Goal: Task Accomplishment & Management: Manage account settings

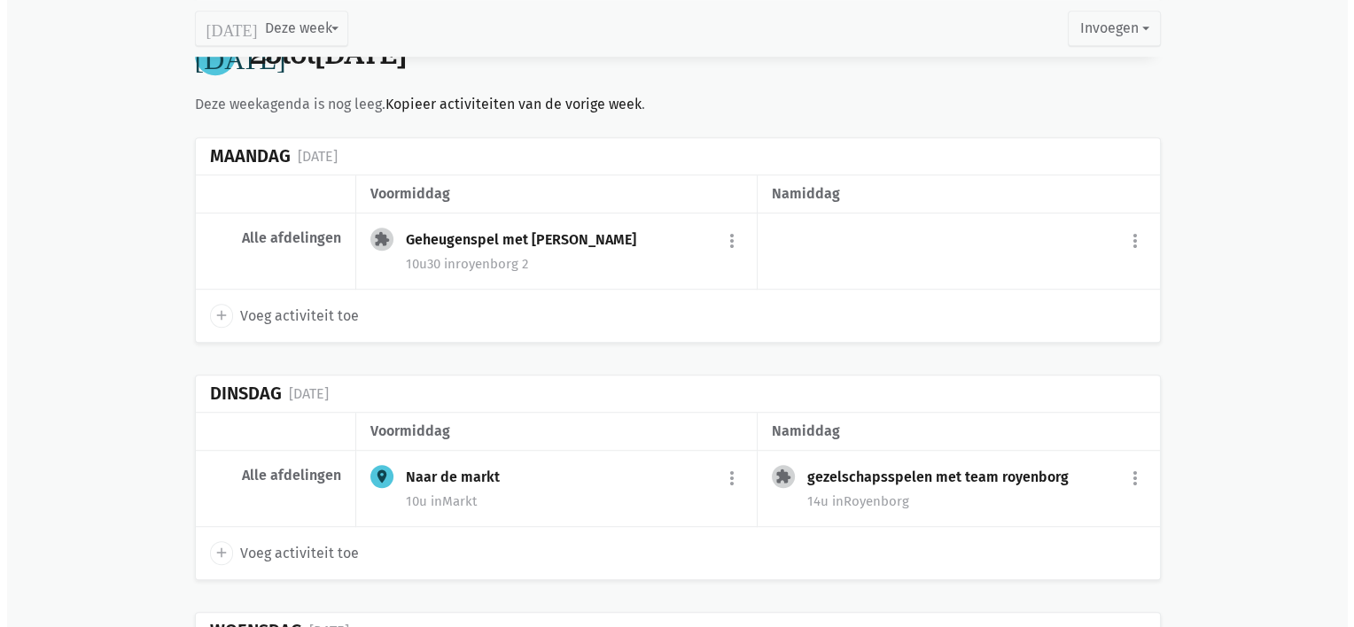
scroll to position [1190, 0]
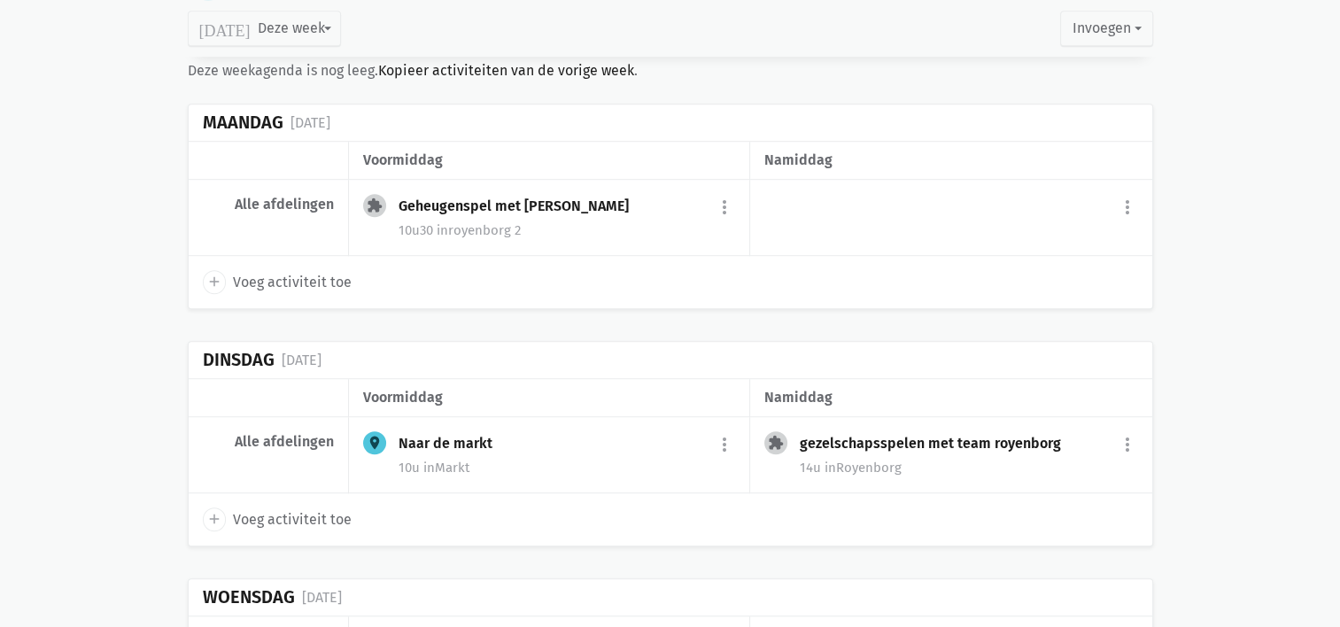
click at [210, 280] on icon "add" at bounding box center [214, 282] width 16 height 16
select select "14:00"
select select "15:00"
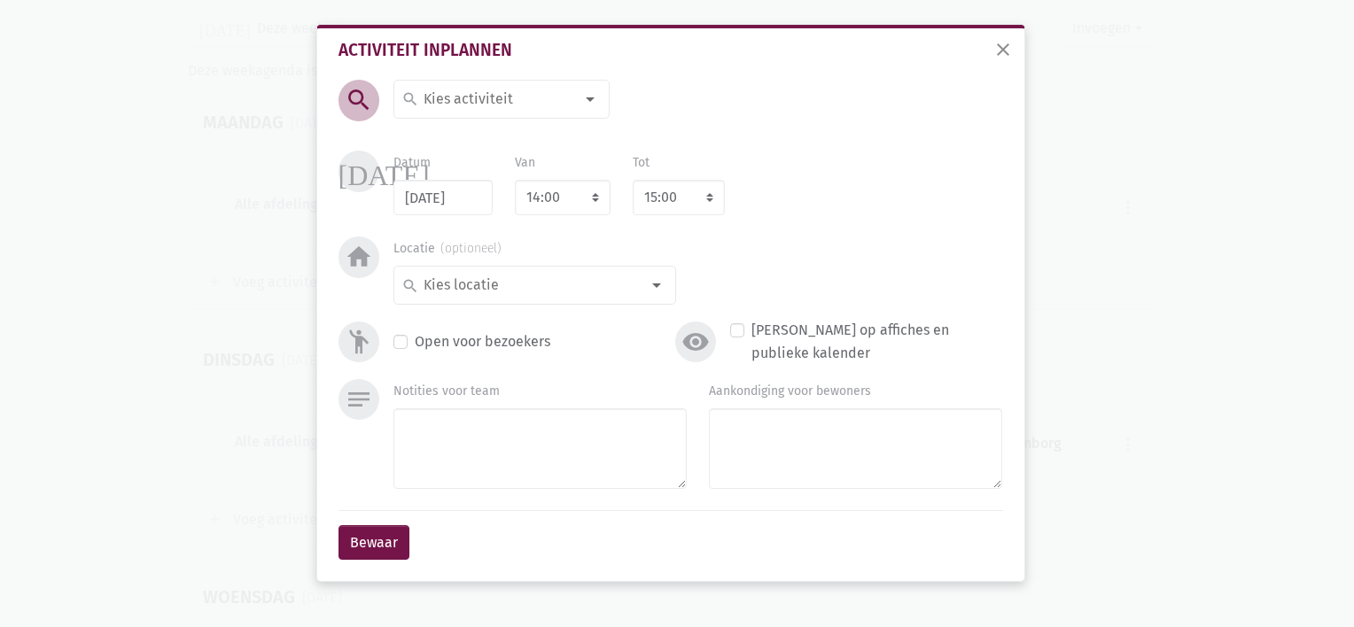
click at [486, 89] on input at bounding box center [497, 99] width 153 height 23
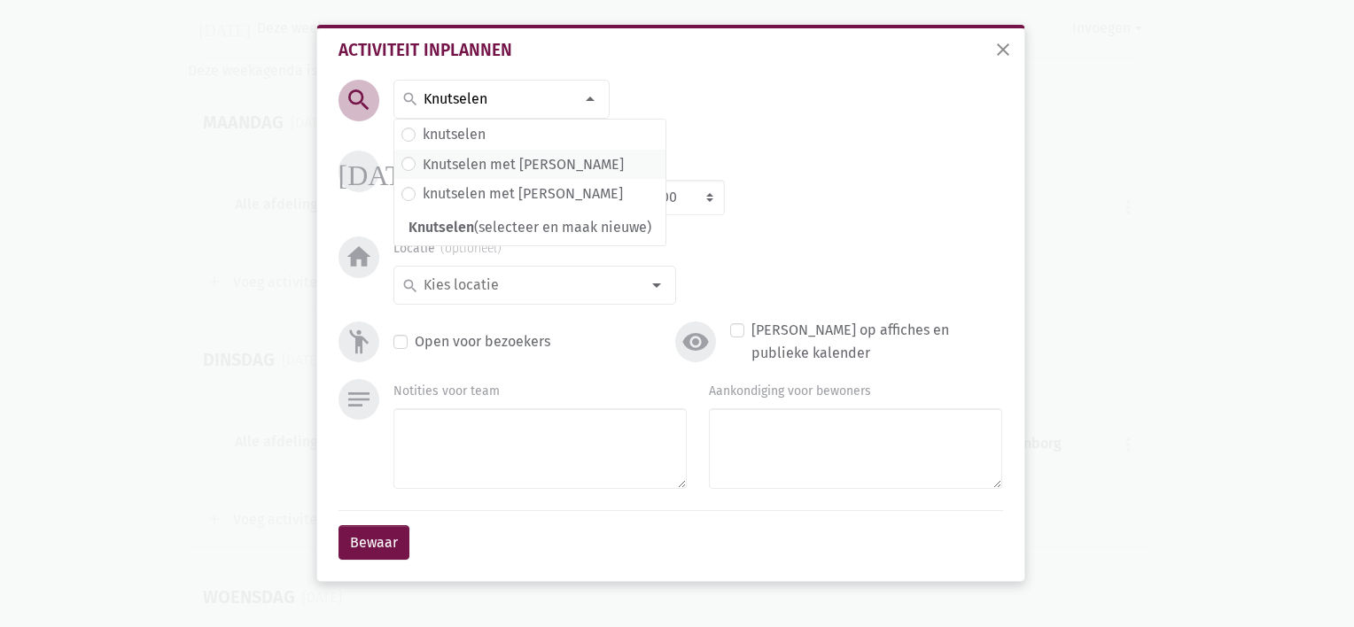
type input "Knutselen"
click at [475, 163] on label "Knutselen met [PERSON_NAME]" at bounding box center [523, 164] width 201 height 23
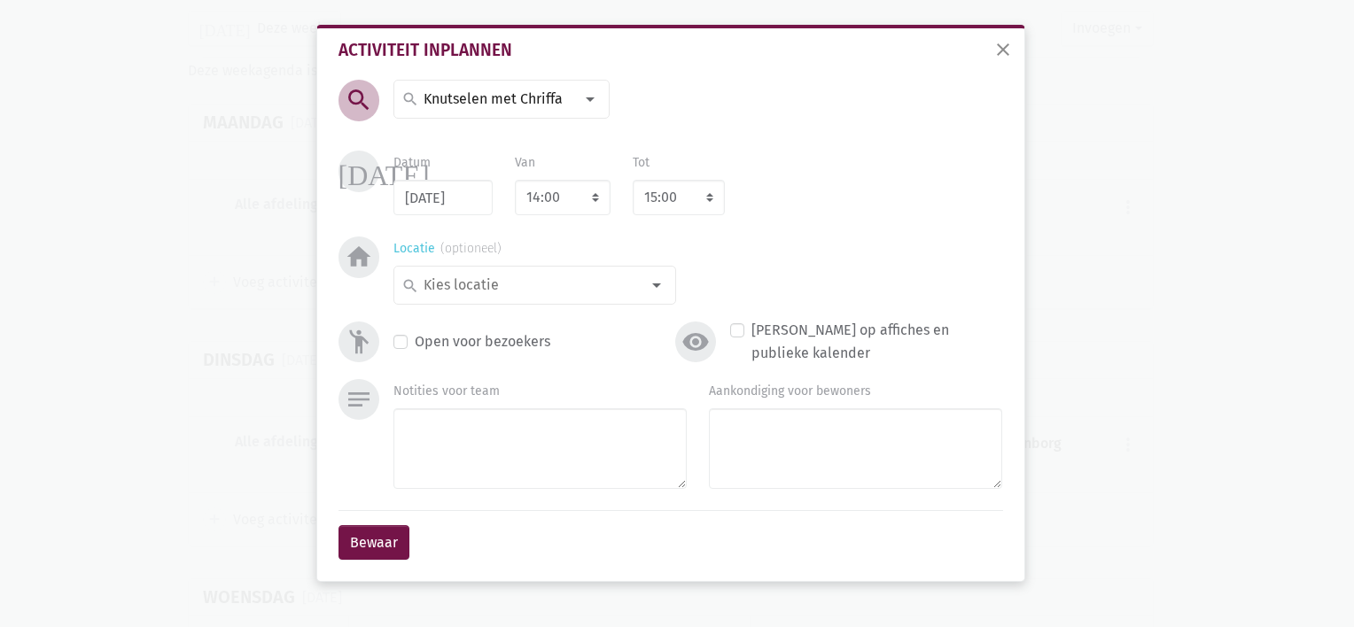
click at [661, 288] on div at bounding box center [656, 285] width 35 height 35
type input "Royenborg 4"
click at [497, 322] on label "royenborg 4" at bounding box center [461, 320] width 77 height 23
click at [371, 526] on button "Bewaar" at bounding box center [373, 542] width 71 height 35
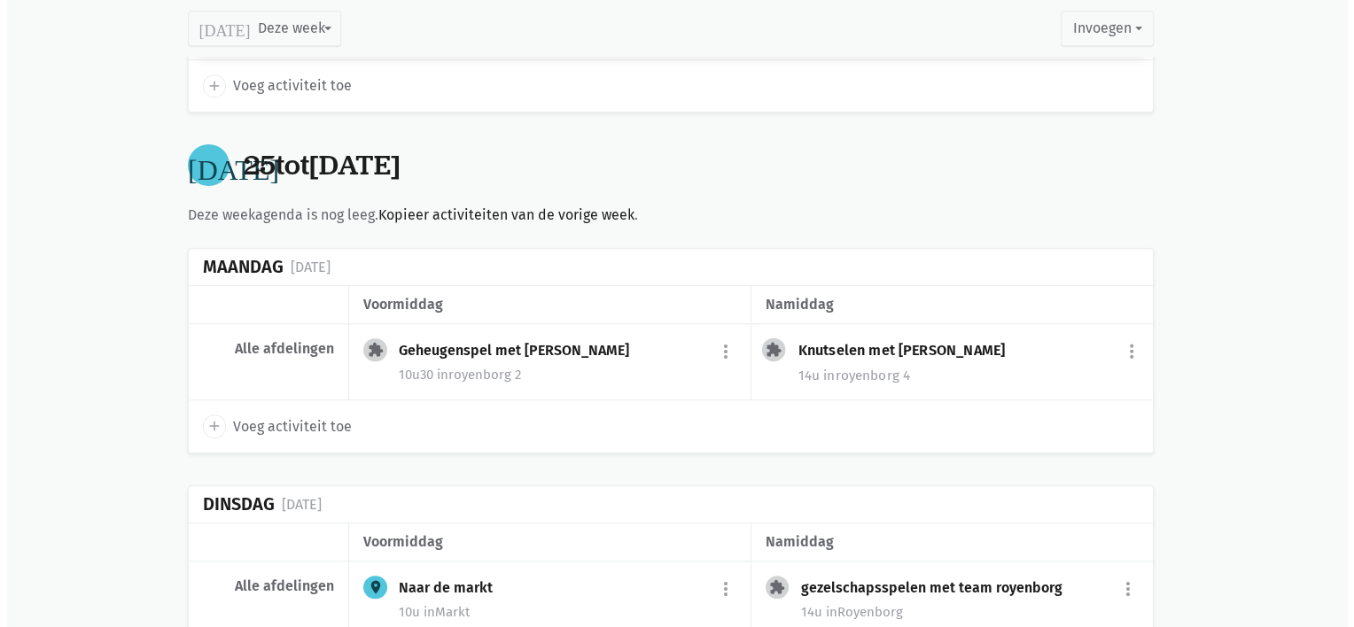
scroll to position [1035, 0]
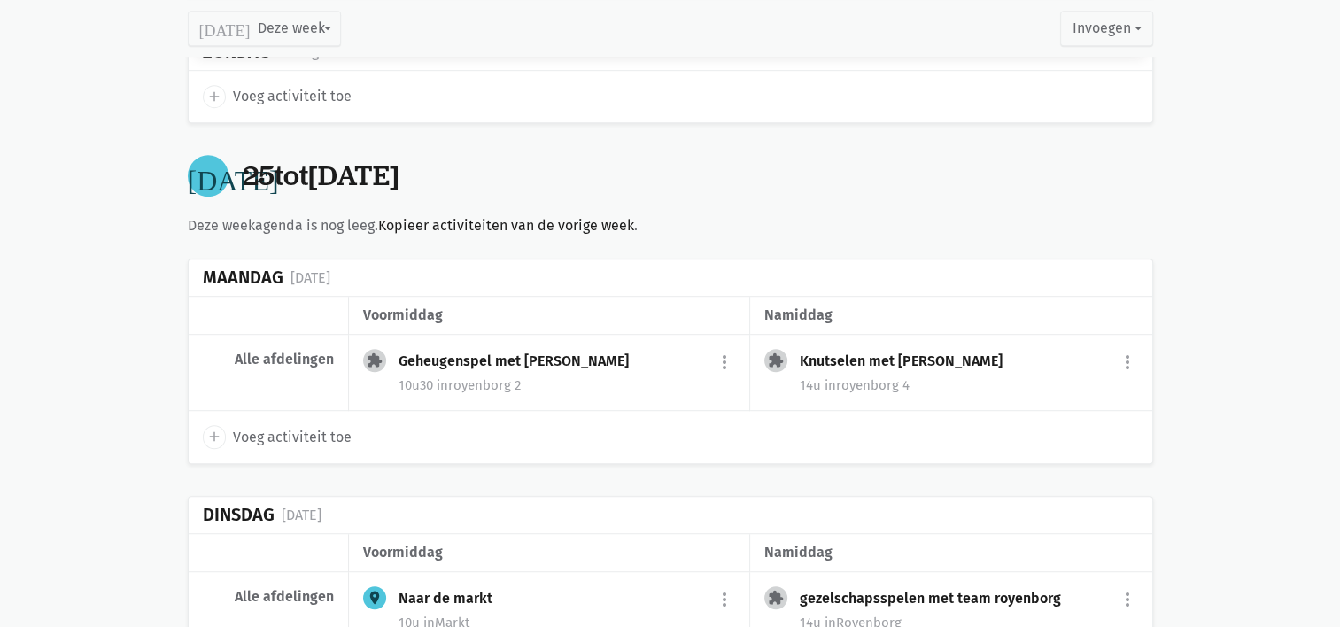
click at [919, 366] on div "Knutselen met [PERSON_NAME] more_vert edit Bewerk group Beheer deelnemers print…" at bounding box center [969, 363] width 338 height 28
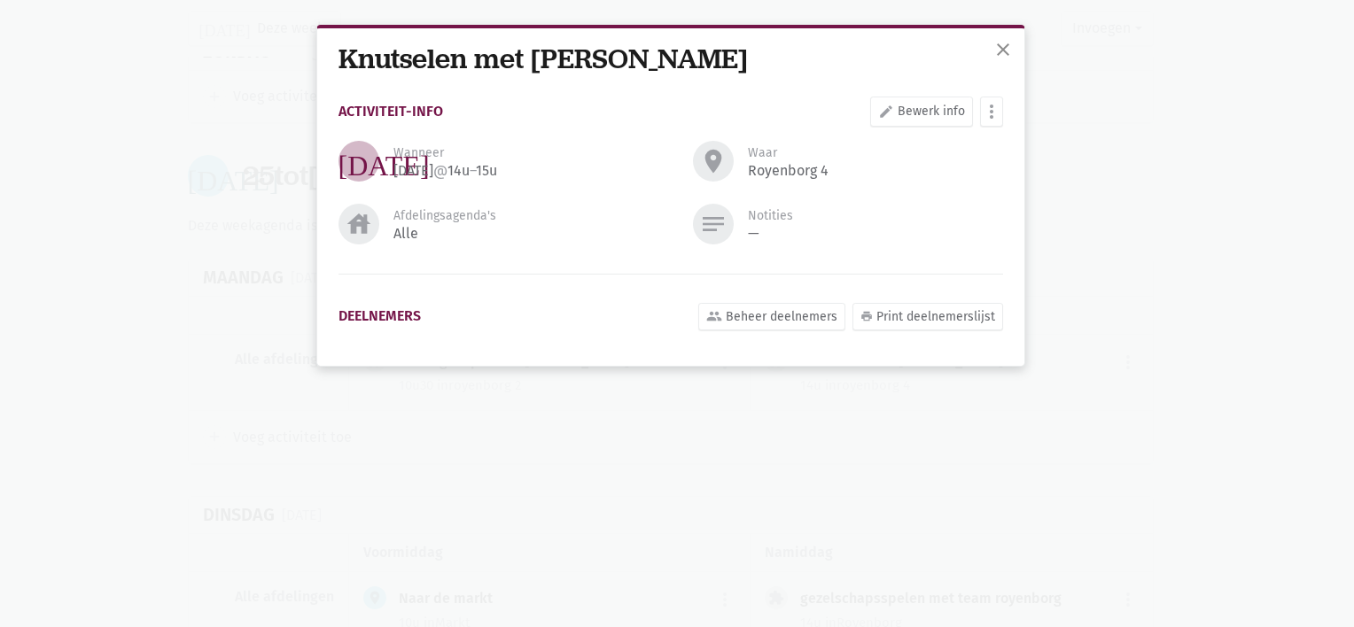
click at [399, 175] on div "[DATE] @ 14u – 15u" at bounding box center [445, 171] width 104 height 18
click at [921, 100] on link "edit Bewerk info" at bounding box center [921, 112] width 103 height 30
select select "14:00"
select select "15:00"
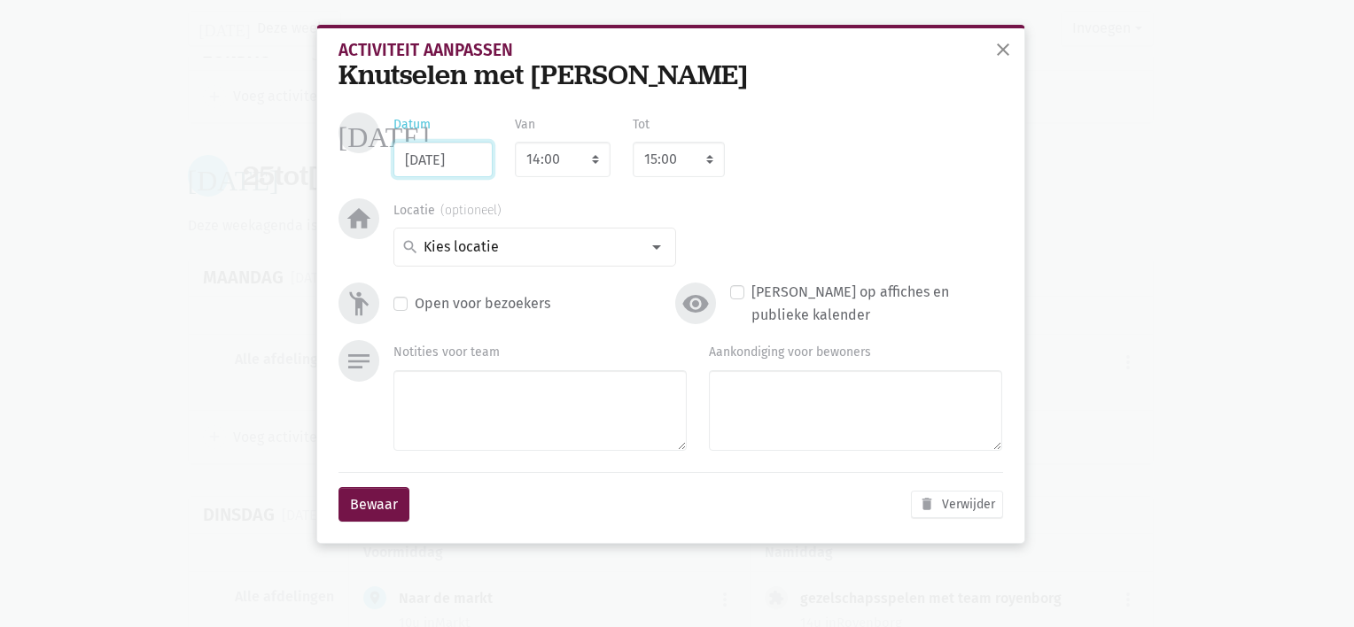
click at [485, 145] on input "[DATE]" at bounding box center [442, 159] width 99 height 35
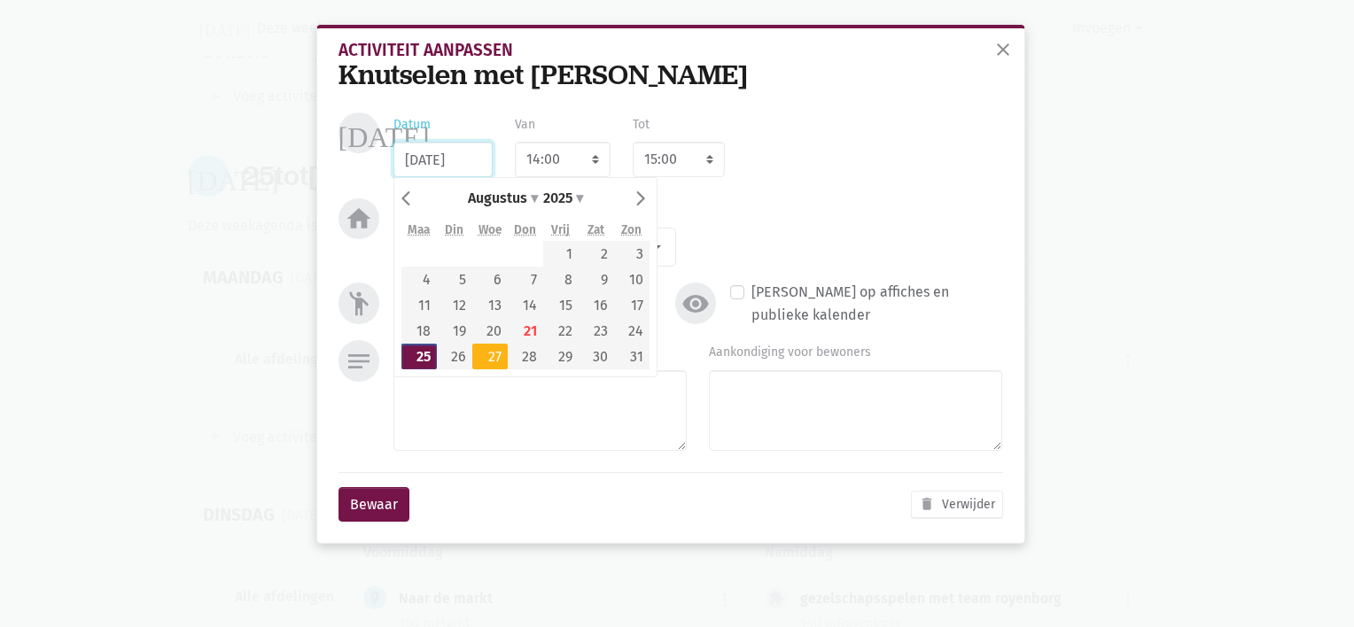
type input "[DATE]"
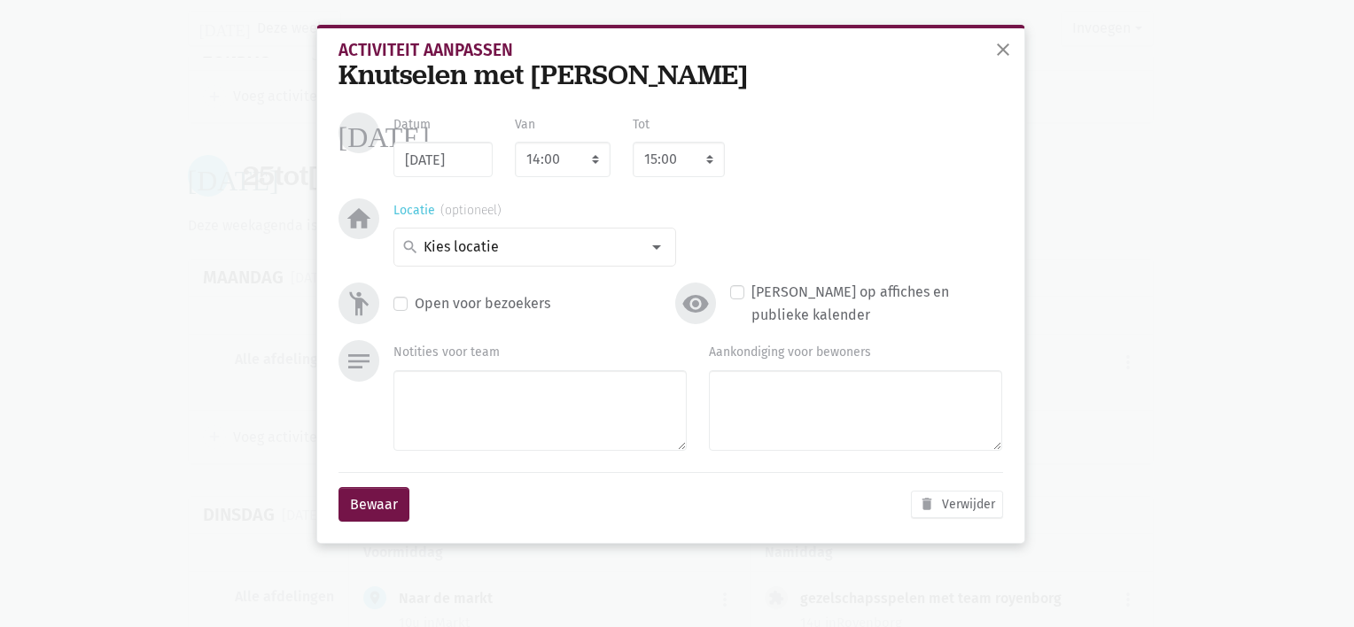
click at [513, 252] on input at bounding box center [530, 247] width 219 height 23
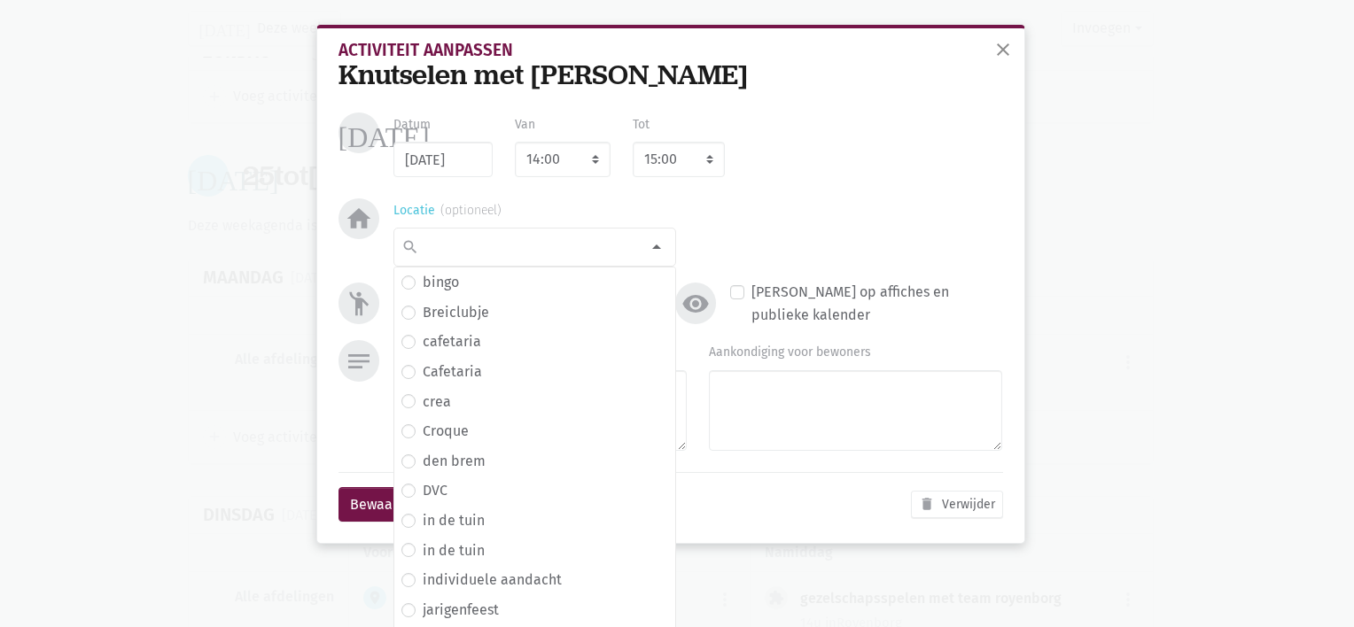
scroll to position [261, 0]
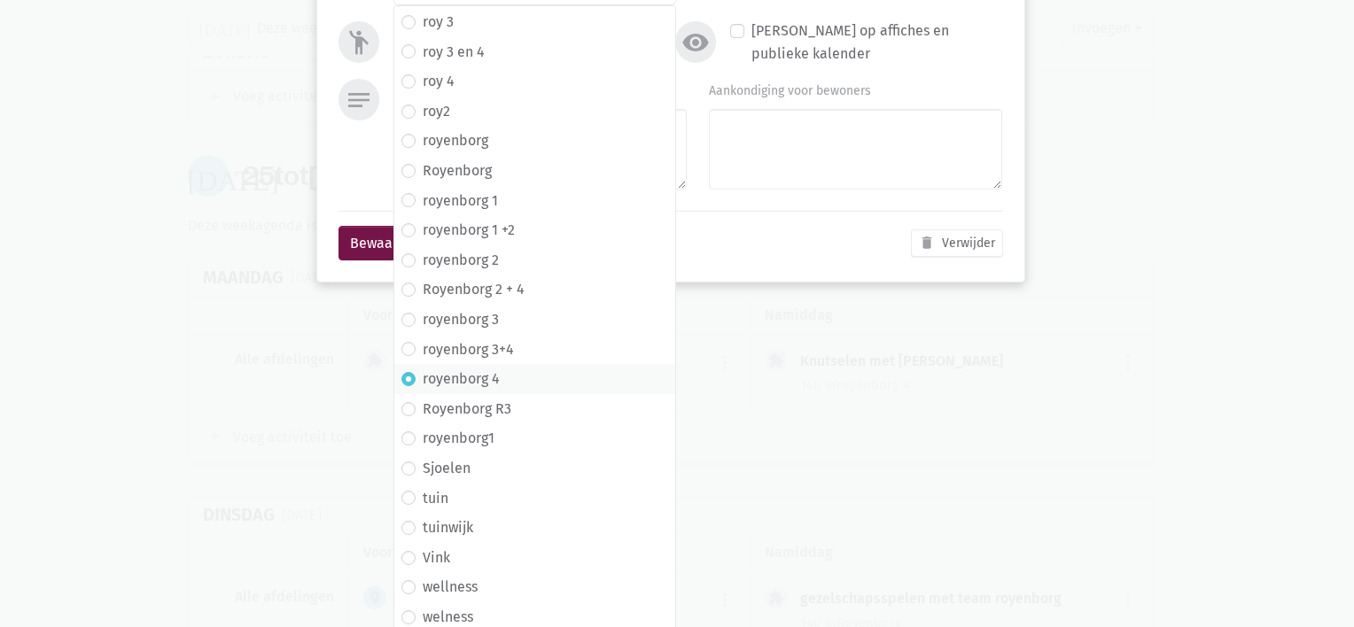
click at [439, 377] on label "royenborg 4" at bounding box center [461, 379] width 77 height 23
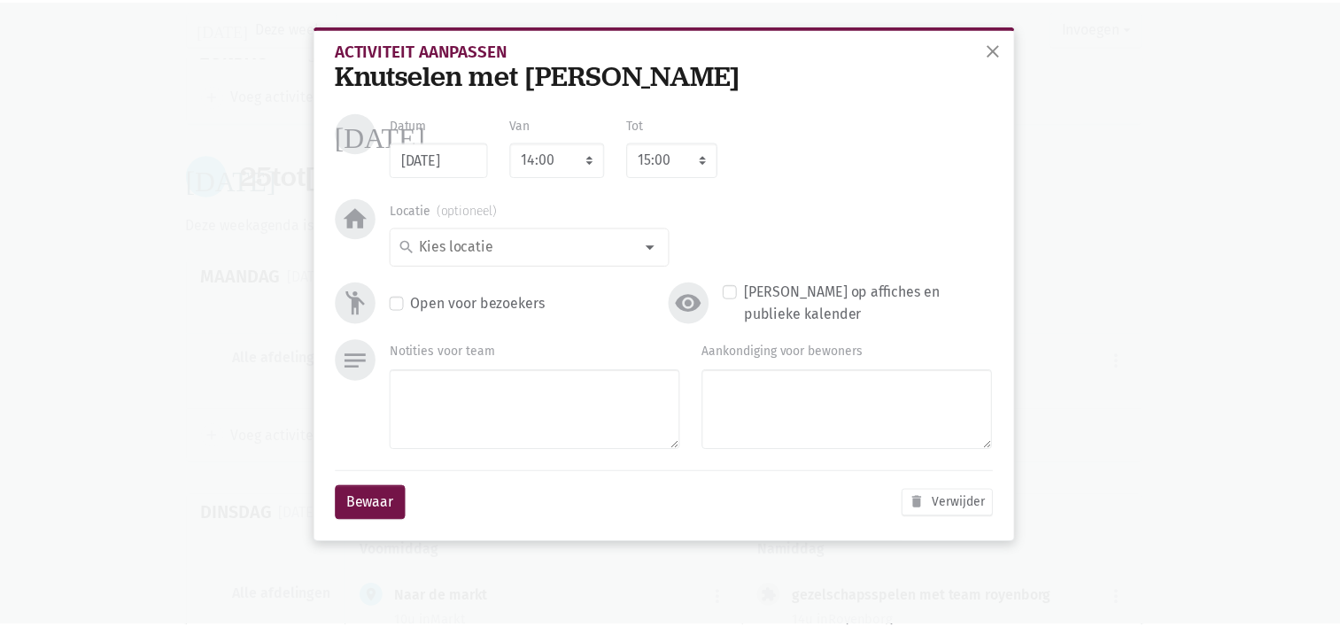
scroll to position [0, 0]
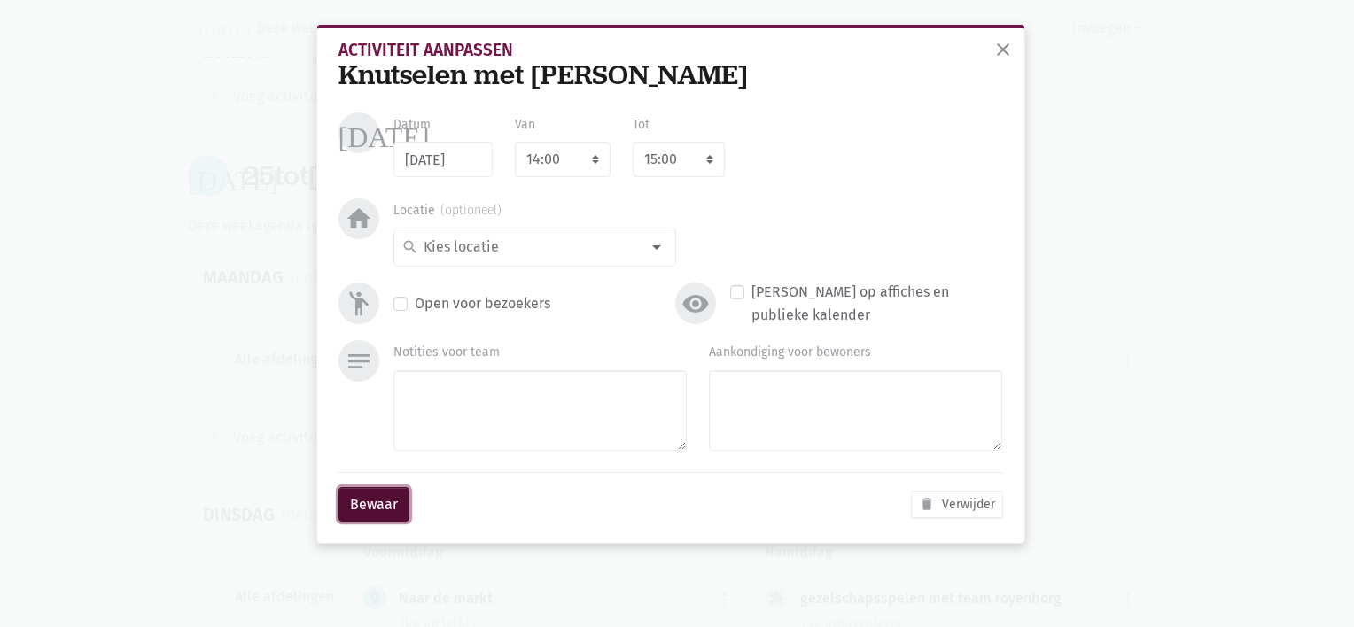
click at [382, 493] on button "Bewaar" at bounding box center [373, 504] width 71 height 35
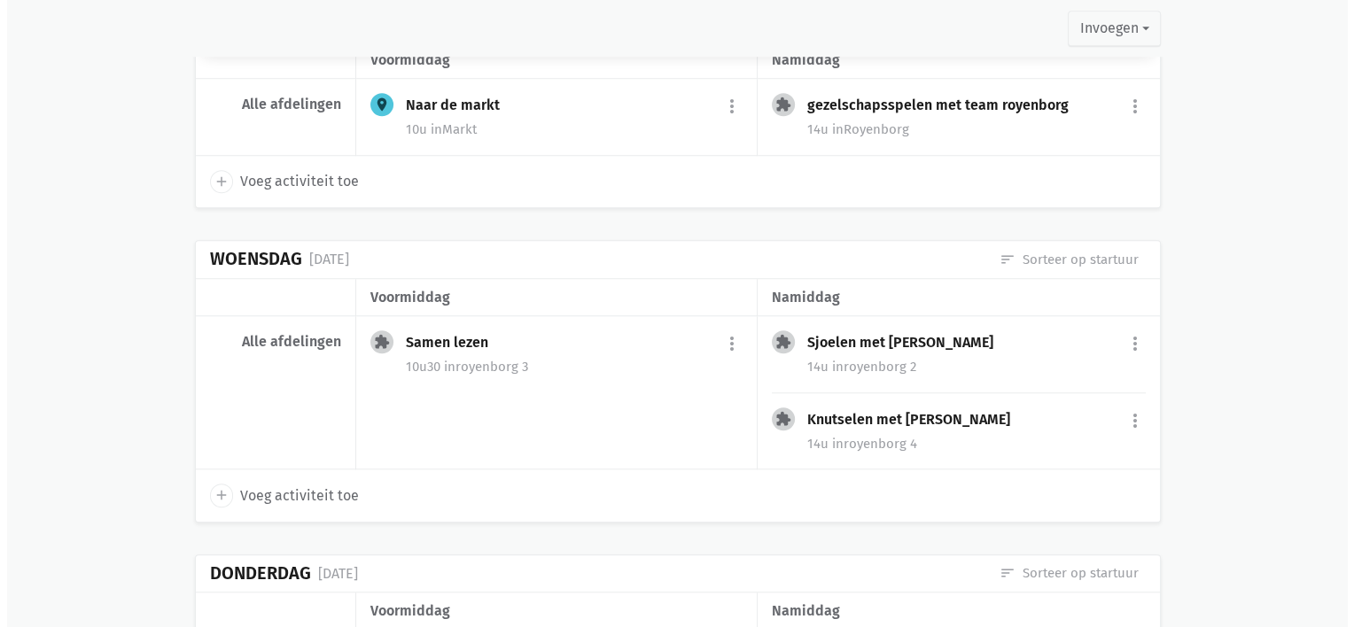
scroll to position [1521, 0]
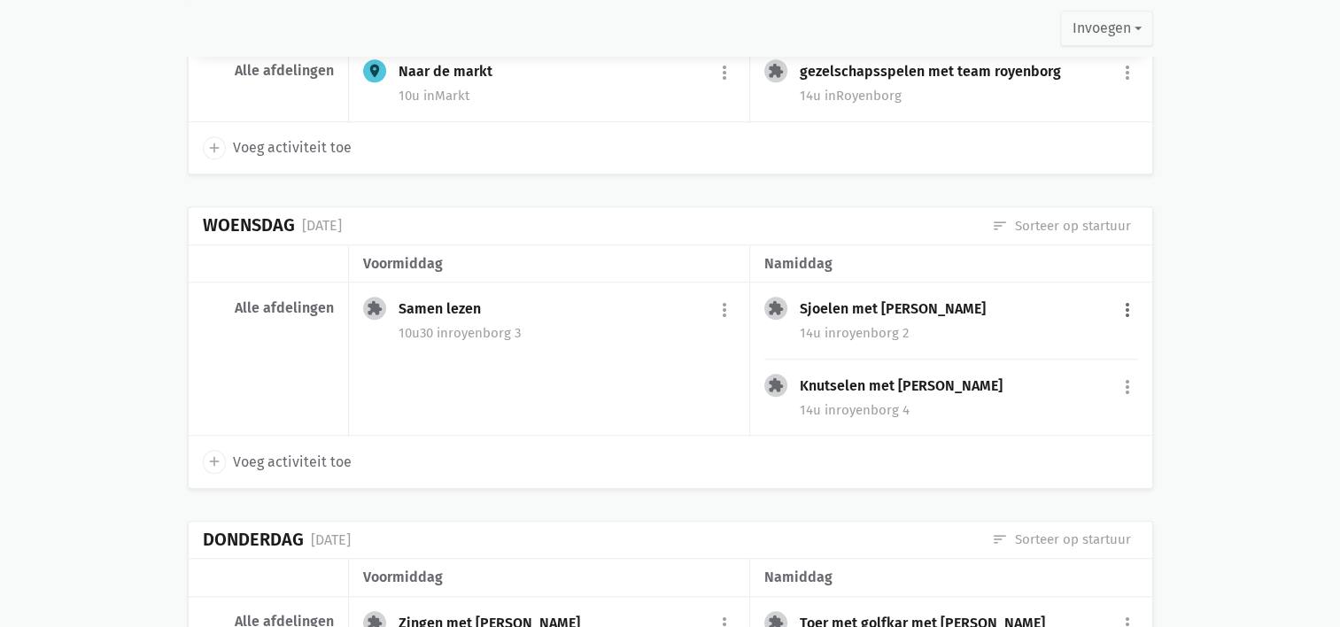
click at [1130, 305] on button "more_vert" at bounding box center [1127, 310] width 21 height 34
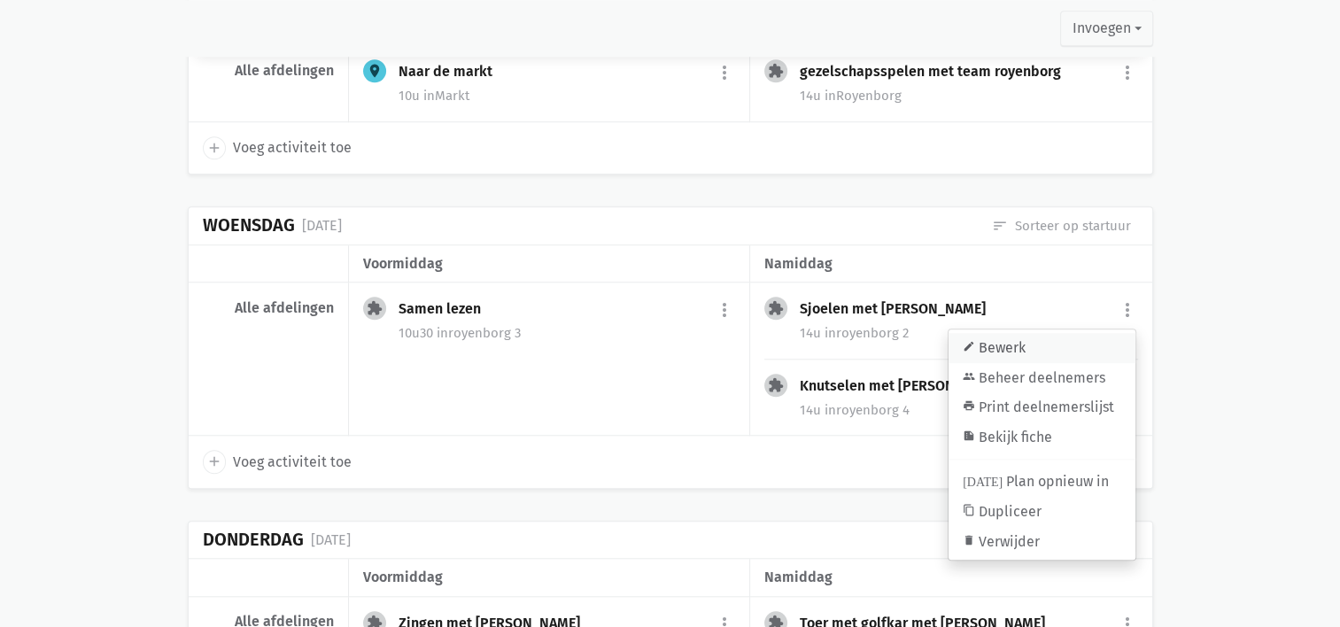
click at [1089, 333] on link "edit Bewerk" at bounding box center [1042, 348] width 187 height 30
select select "14:00"
select select "15:00"
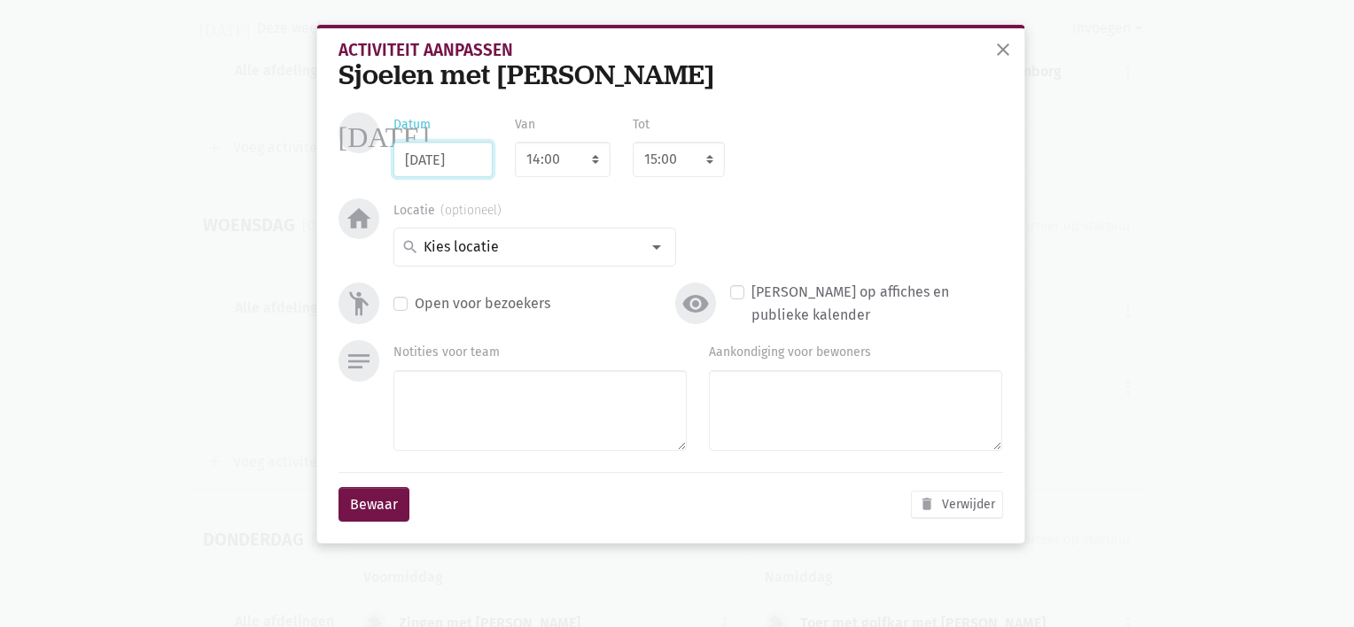
click at [460, 165] on input "[DATE]" at bounding box center [442, 159] width 99 height 35
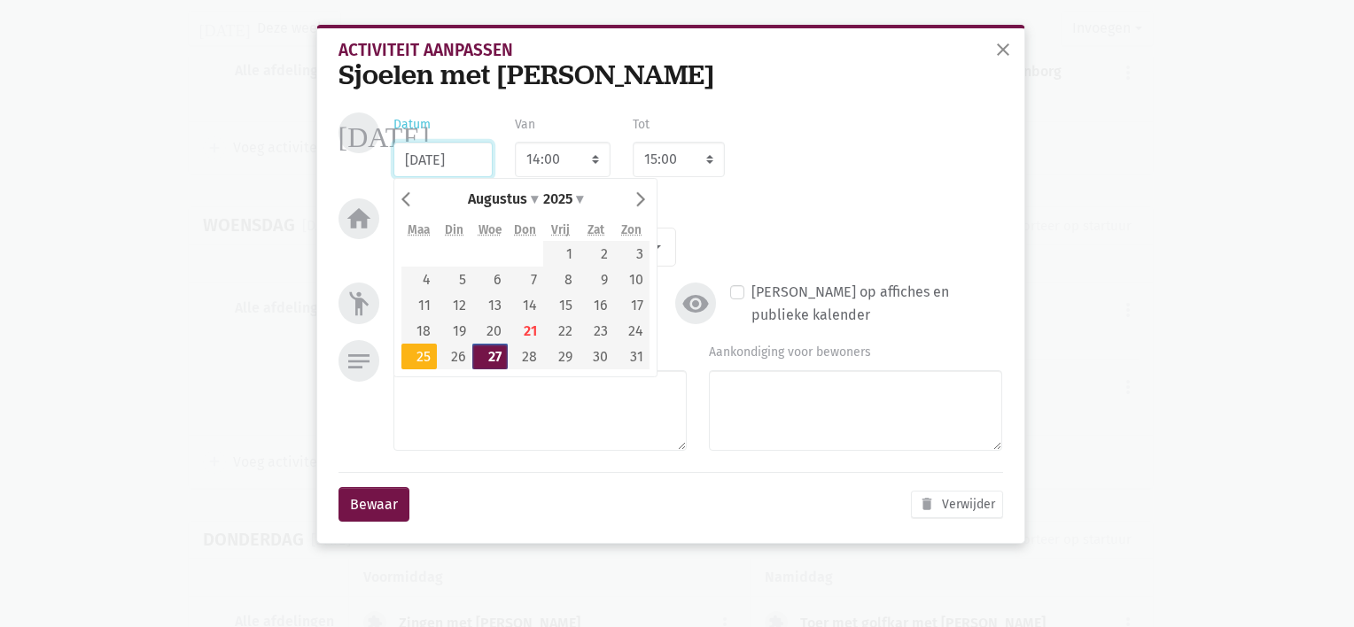
type input "[DATE]"
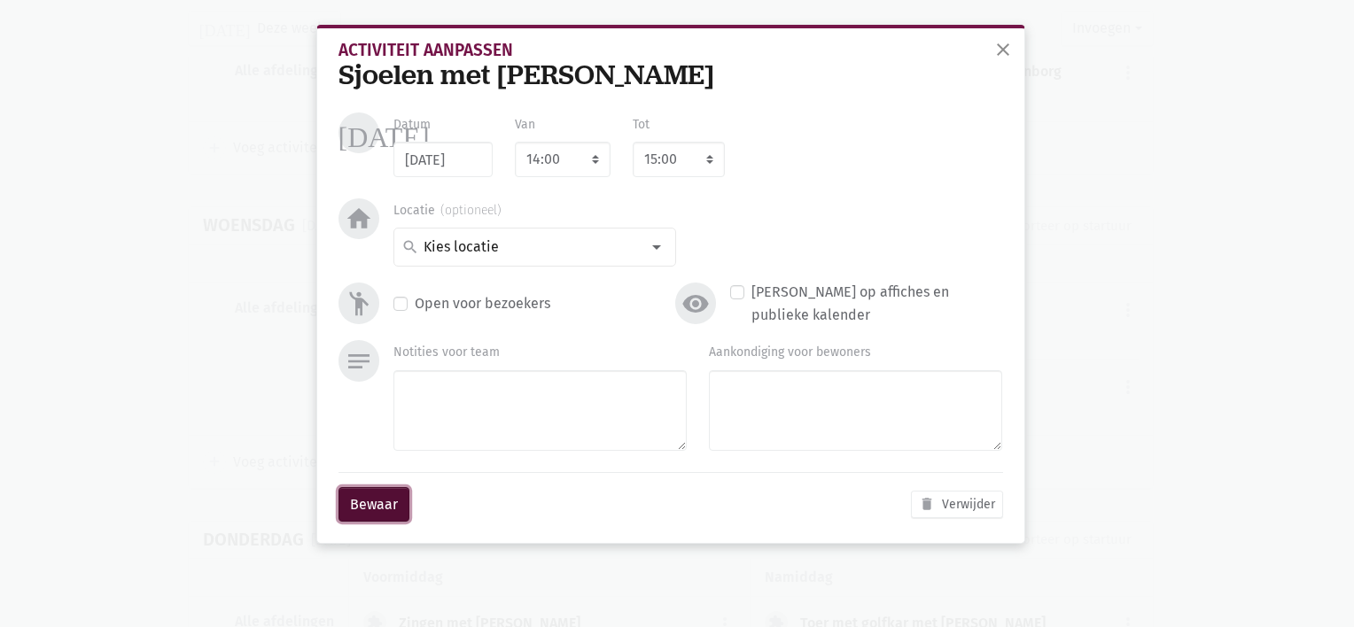
click at [369, 499] on button "Bewaar" at bounding box center [373, 504] width 71 height 35
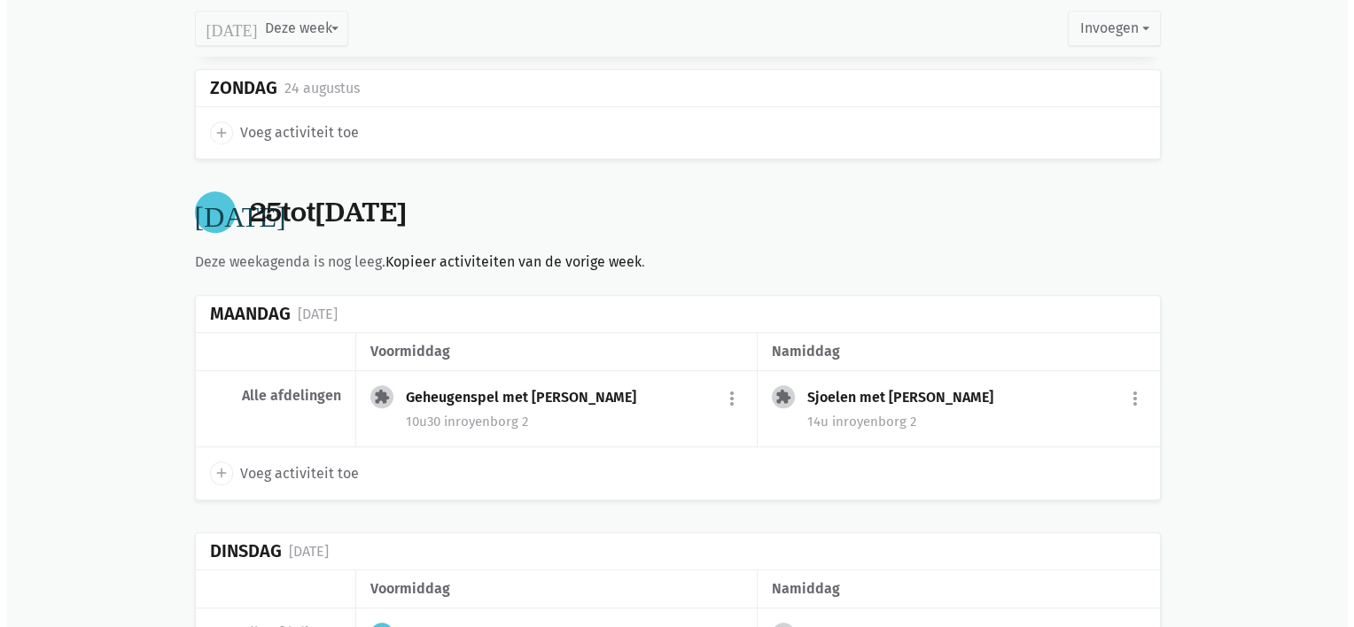
scroll to position [995, 0]
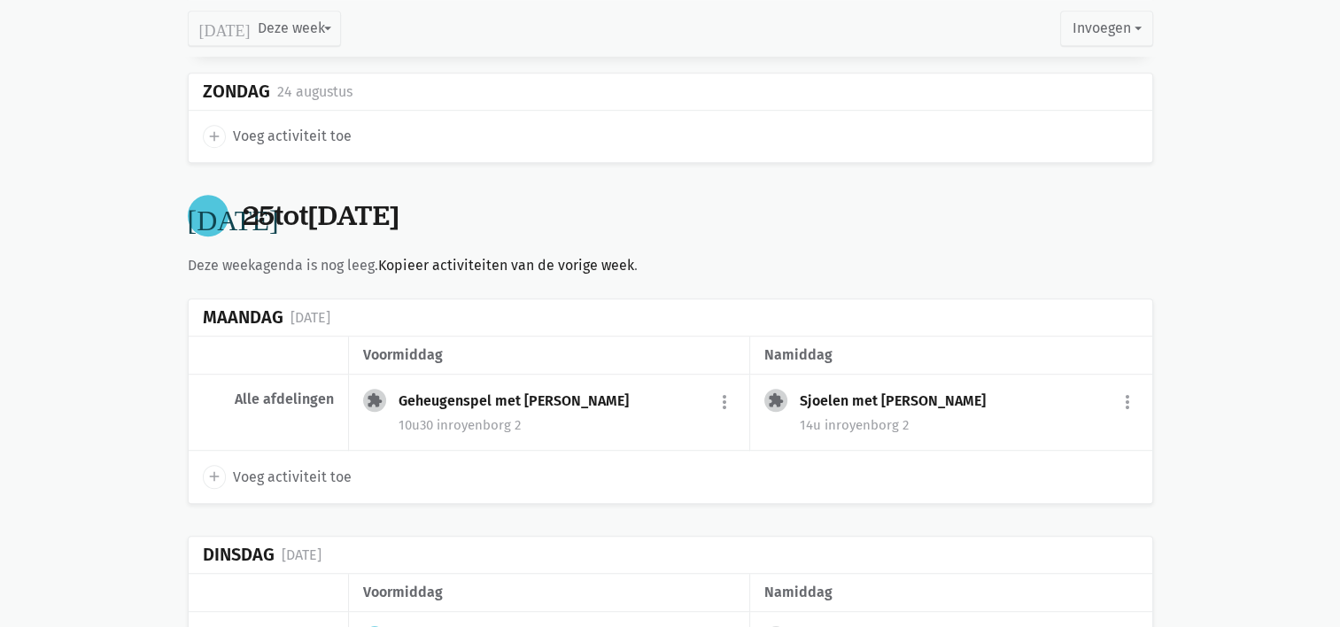
click at [712, 403] on div "Geheugenspel met [PERSON_NAME] more_vert edit Bewerk group Beheer deelnemers pr…" at bounding box center [567, 403] width 337 height 28
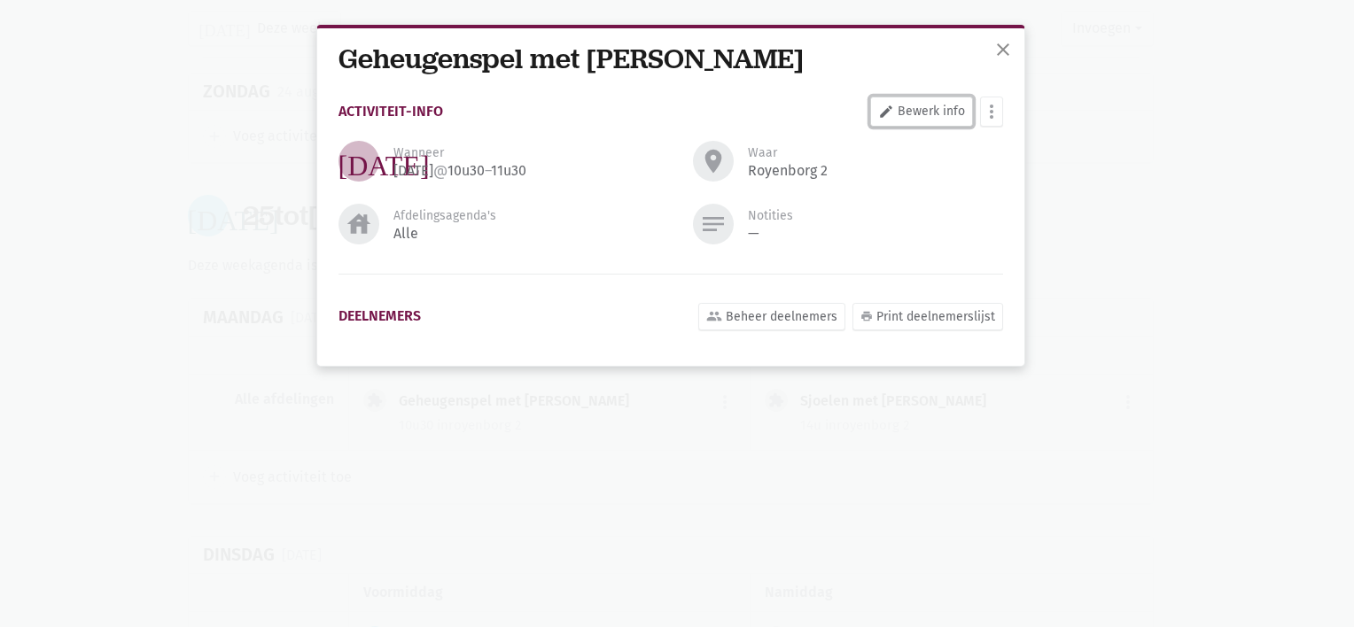
click at [914, 116] on link "edit Bewerk info" at bounding box center [921, 112] width 103 height 30
select select "10:30"
select select "11:30"
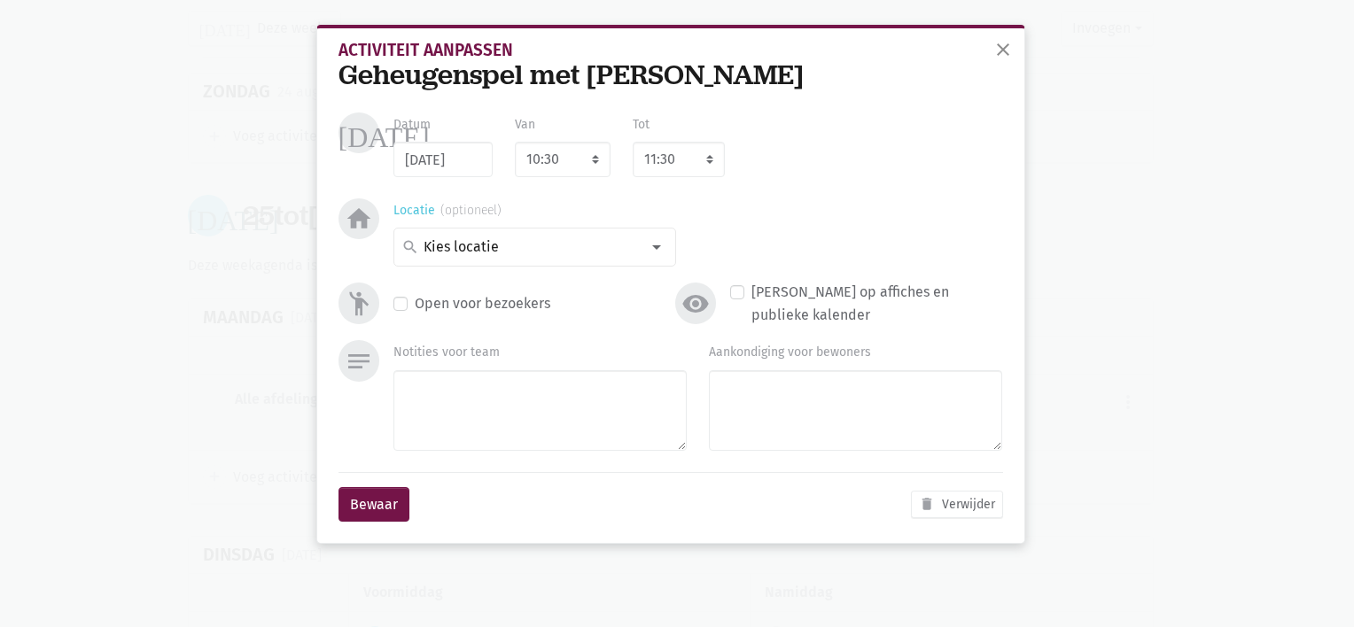
click at [517, 259] on div "search" at bounding box center [534, 247] width 283 height 39
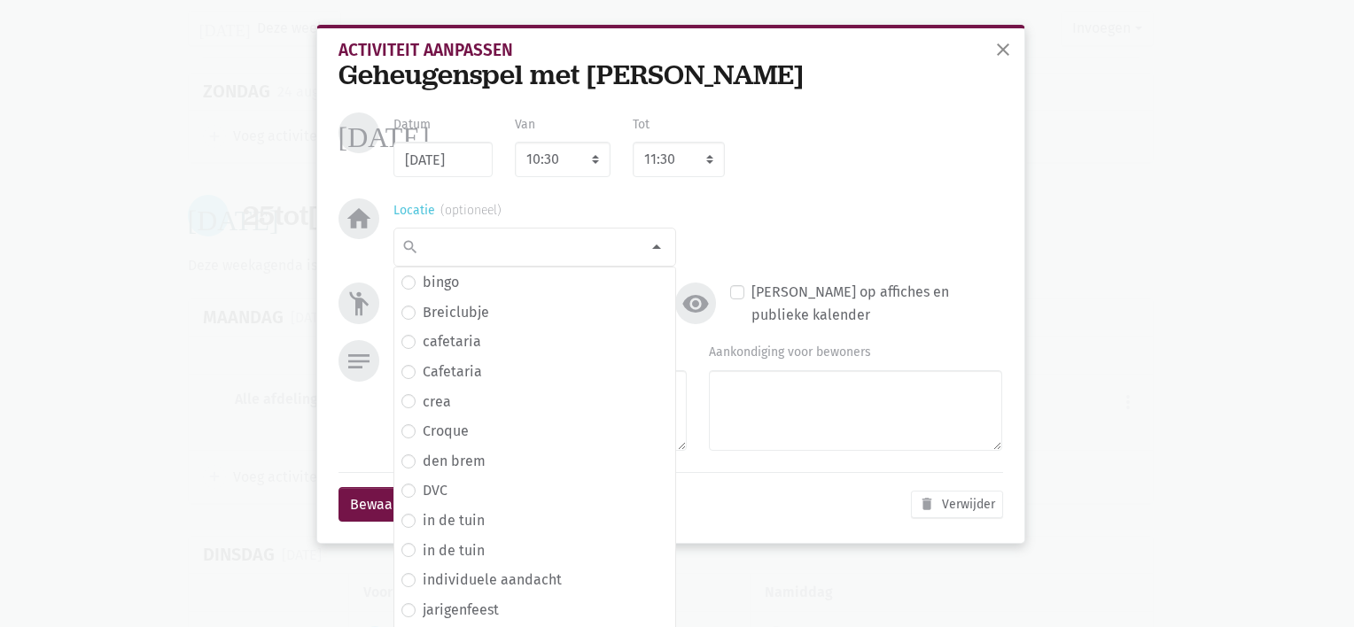
scroll to position [257, 0]
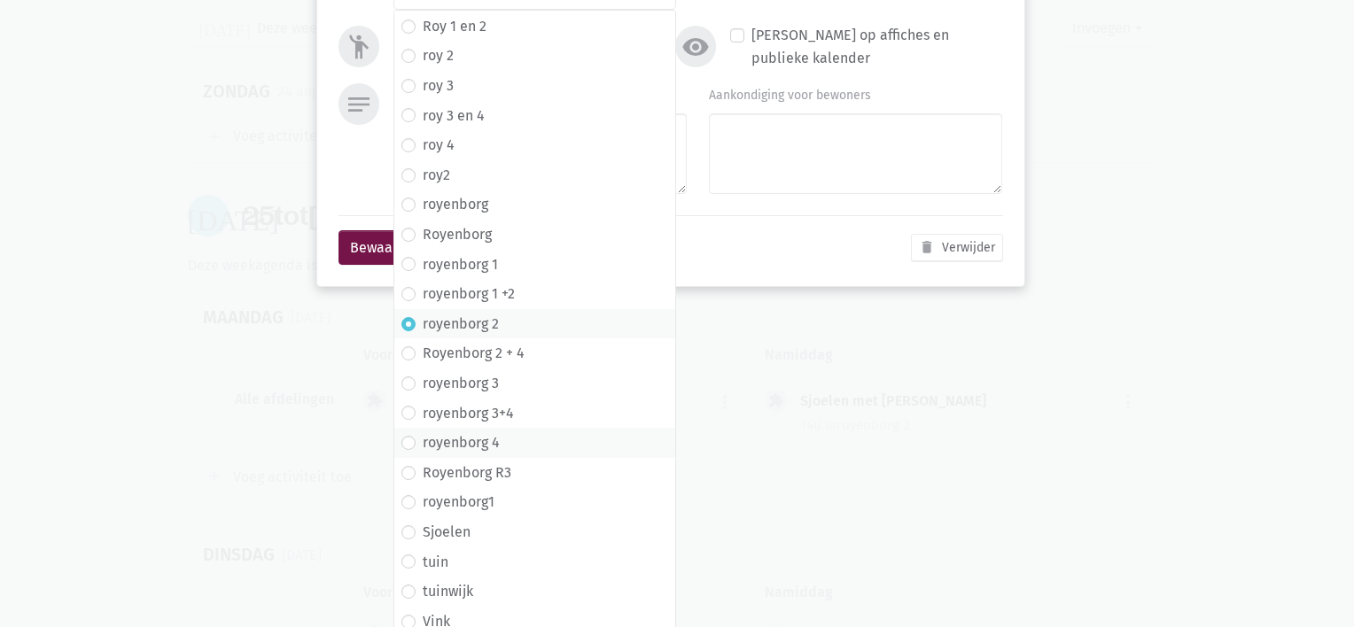
click at [465, 439] on label "royenborg 4" at bounding box center [461, 442] width 77 height 23
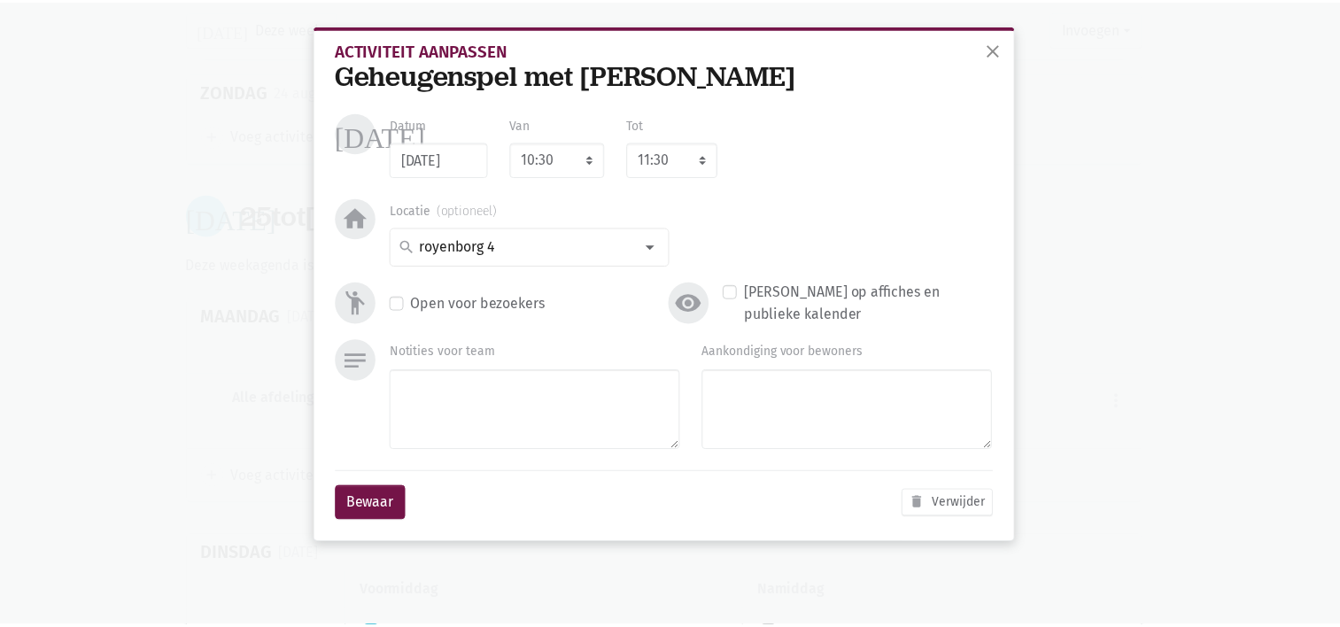
scroll to position [0, 0]
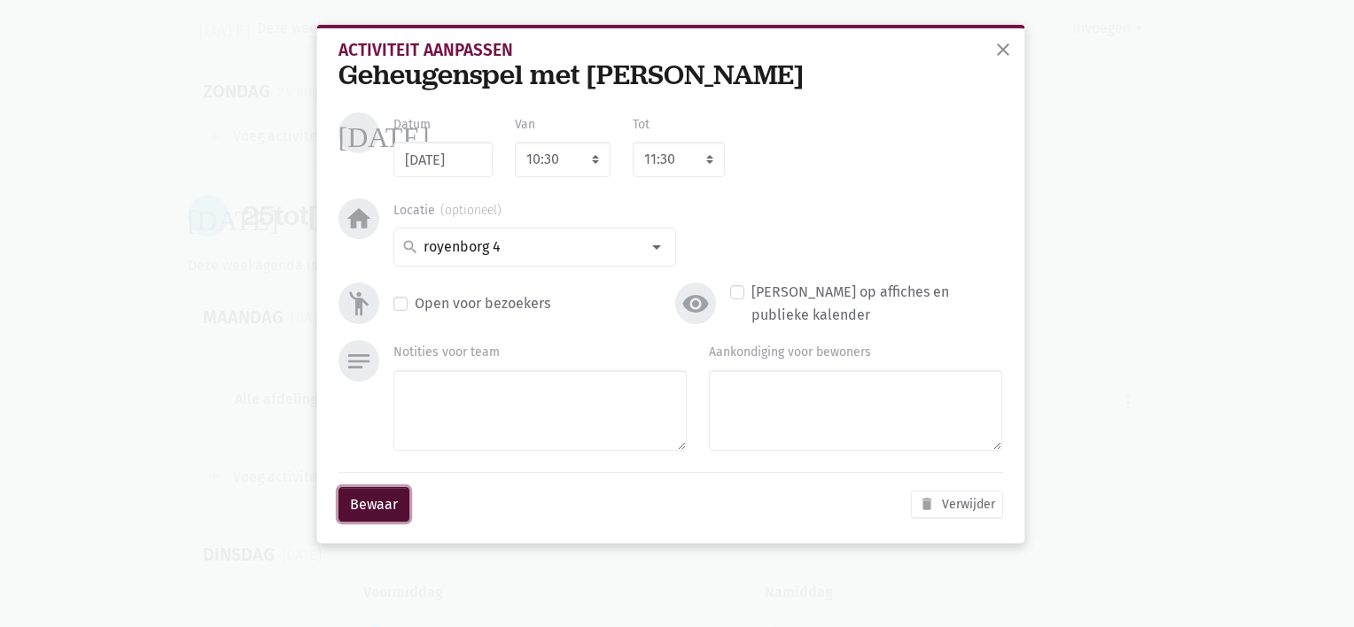
click at [385, 497] on button "Bewaar" at bounding box center [373, 504] width 71 height 35
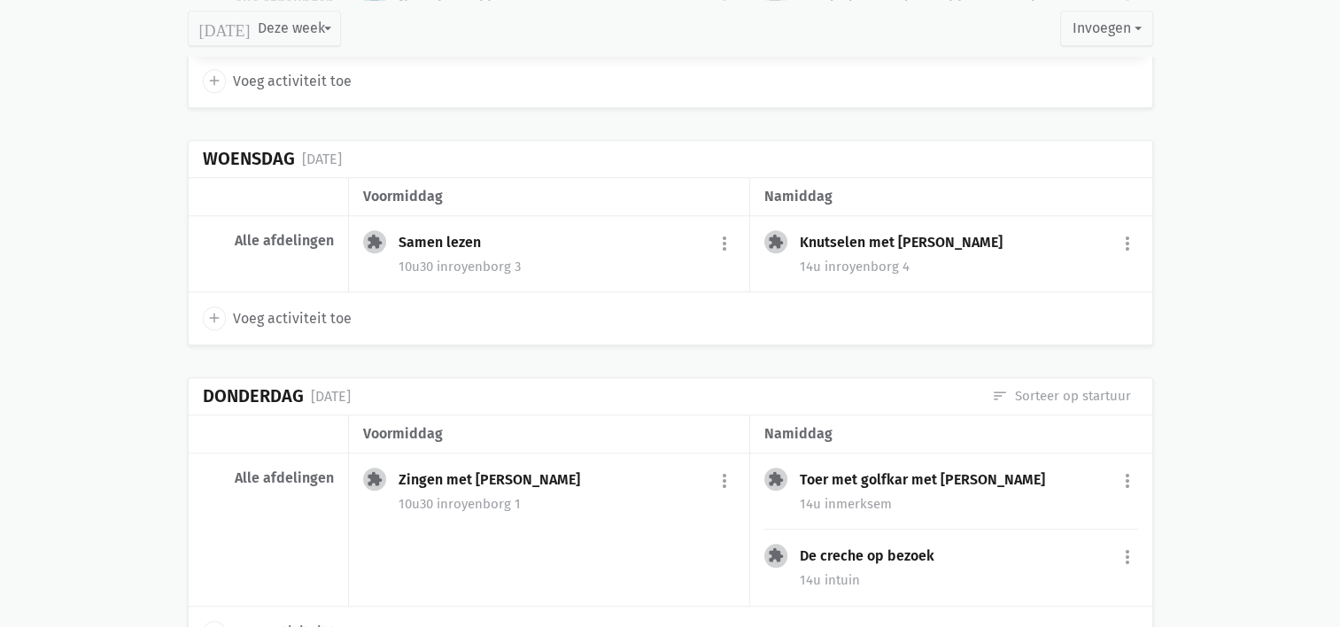
scroll to position [1719, 0]
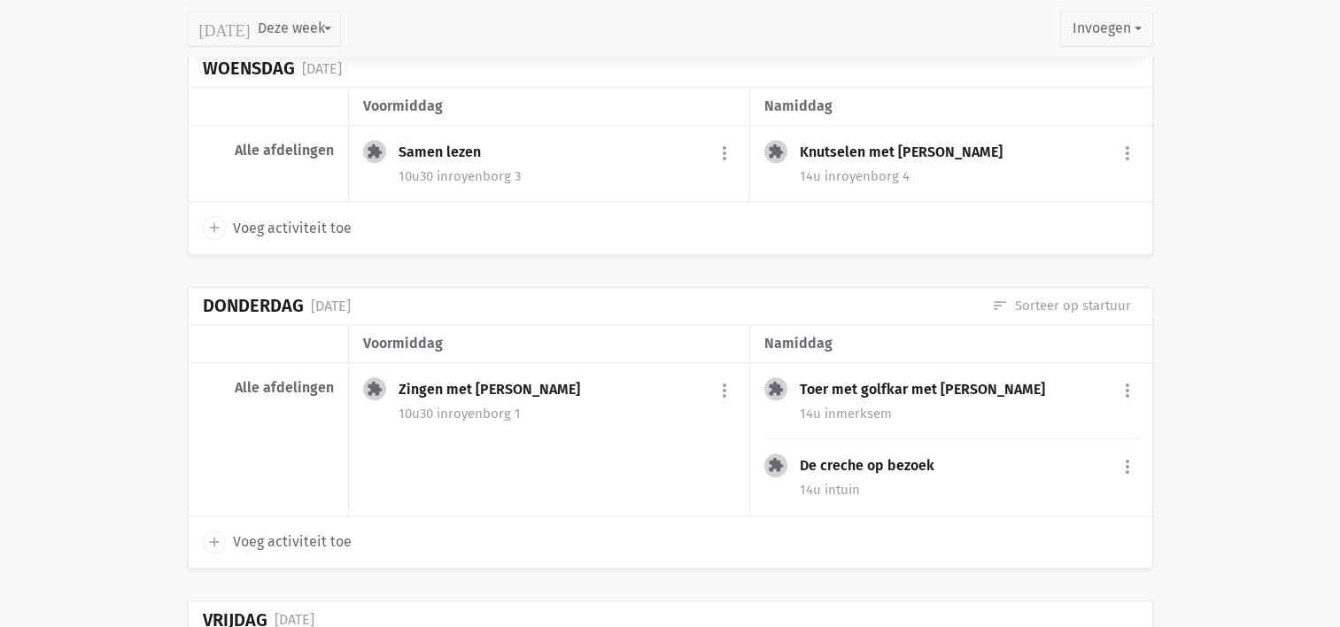
click at [724, 415] on div "10u30 in [GEOGRAPHIC_DATA] 1" at bounding box center [567, 413] width 337 height 23
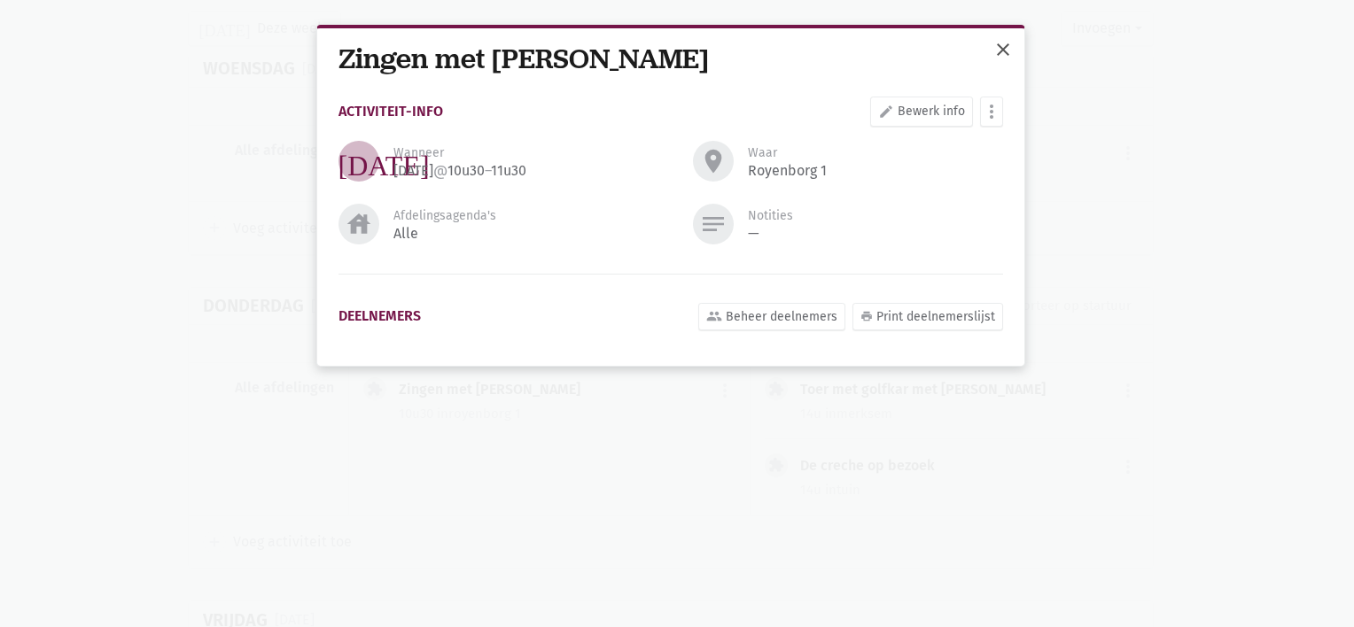
click at [1005, 46] on span "close" at bounding box center [1002, 49] width 21 height 21
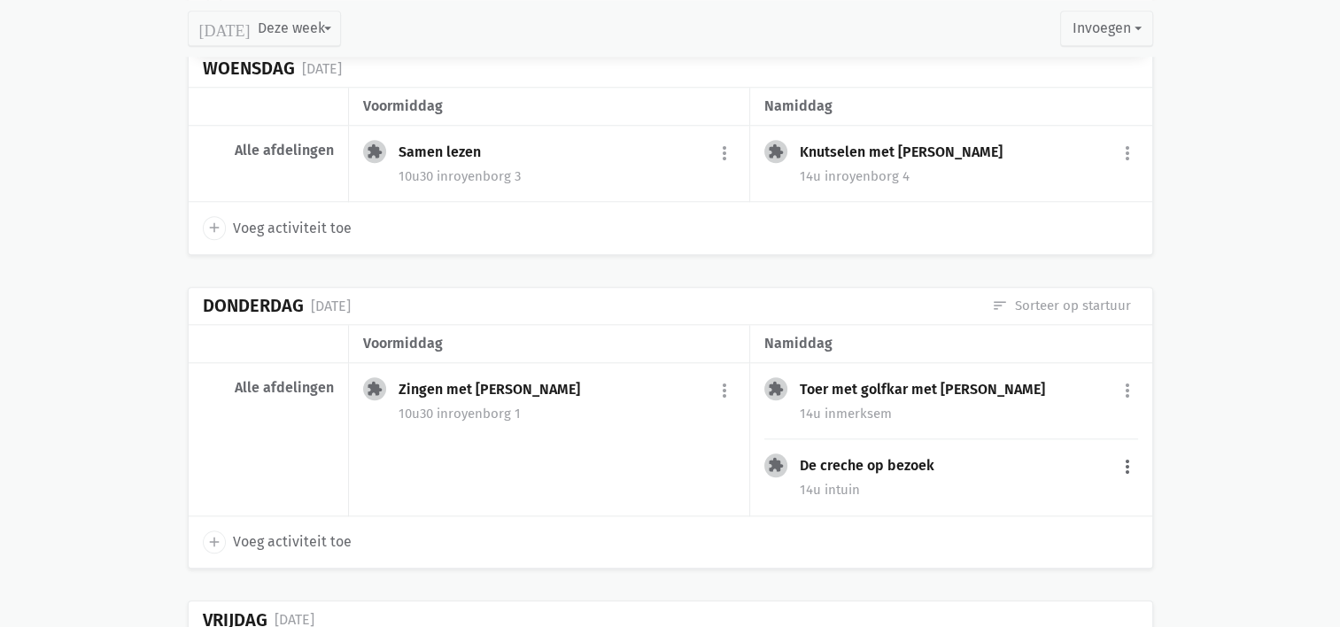
click at [1126, 461] on button "more_vert" at bounding box center [1127, 467] width 21 height 34
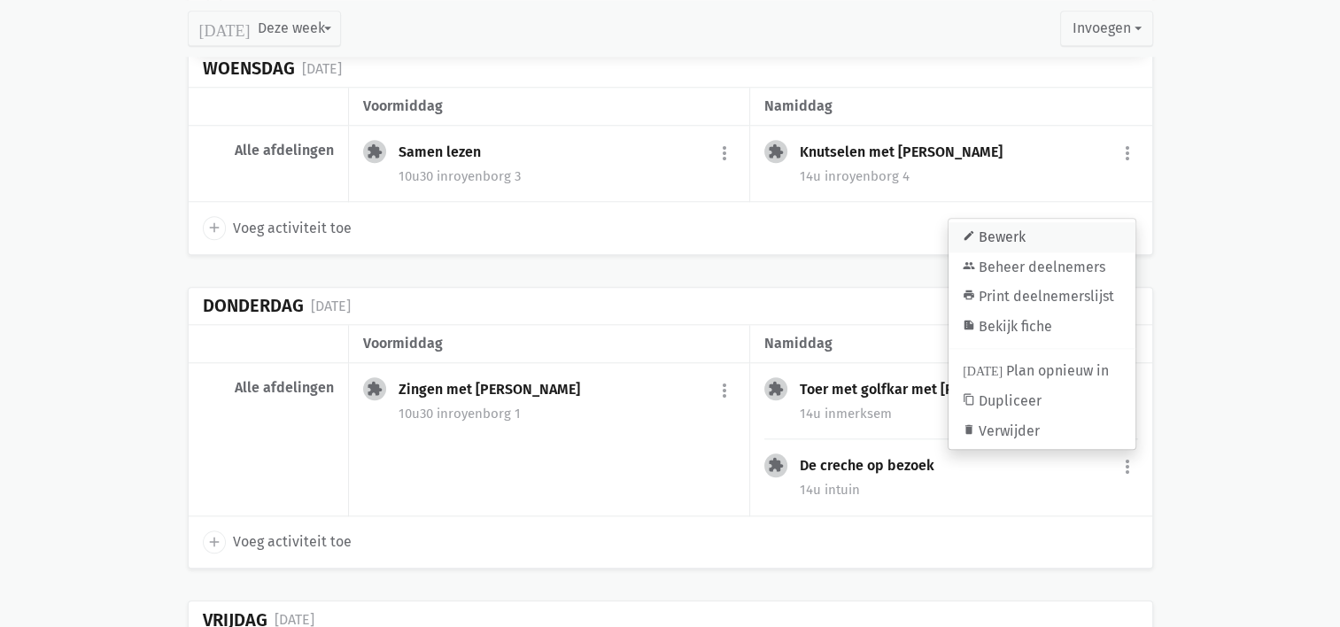
click at [1038, 227] on link "edit Bewerk" at bounding box center [1042, 237] width 187 height 30
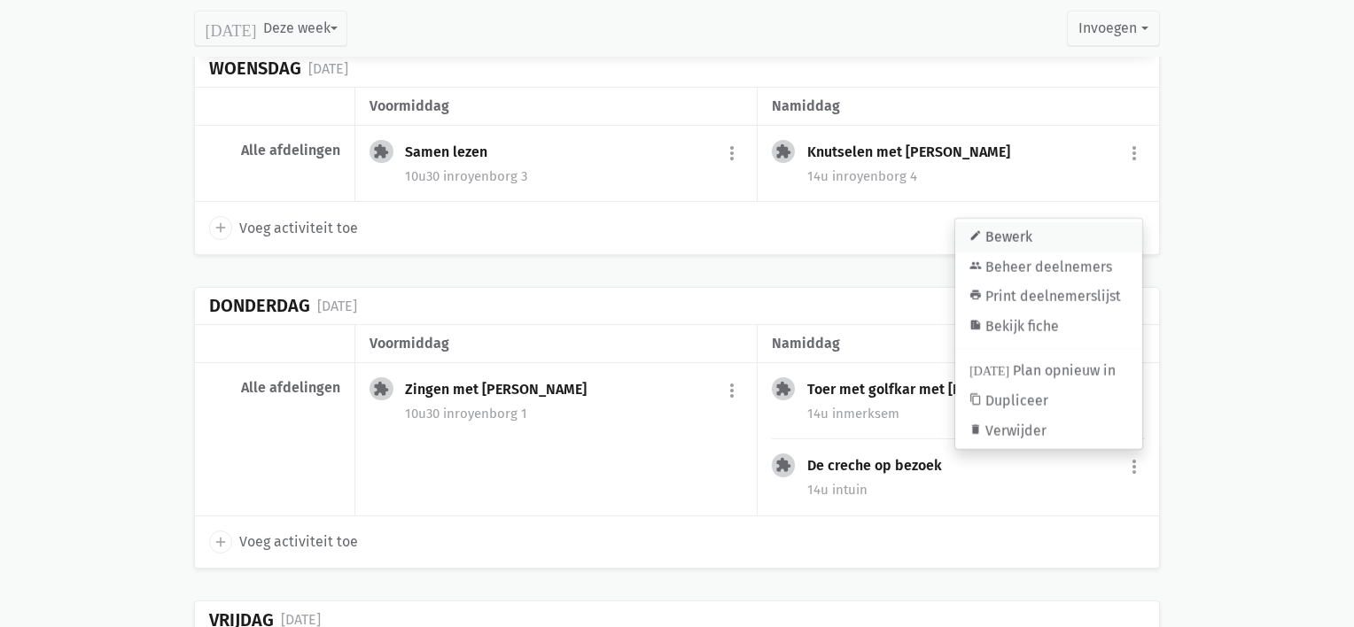
select select "14:00"
select select "15:00"
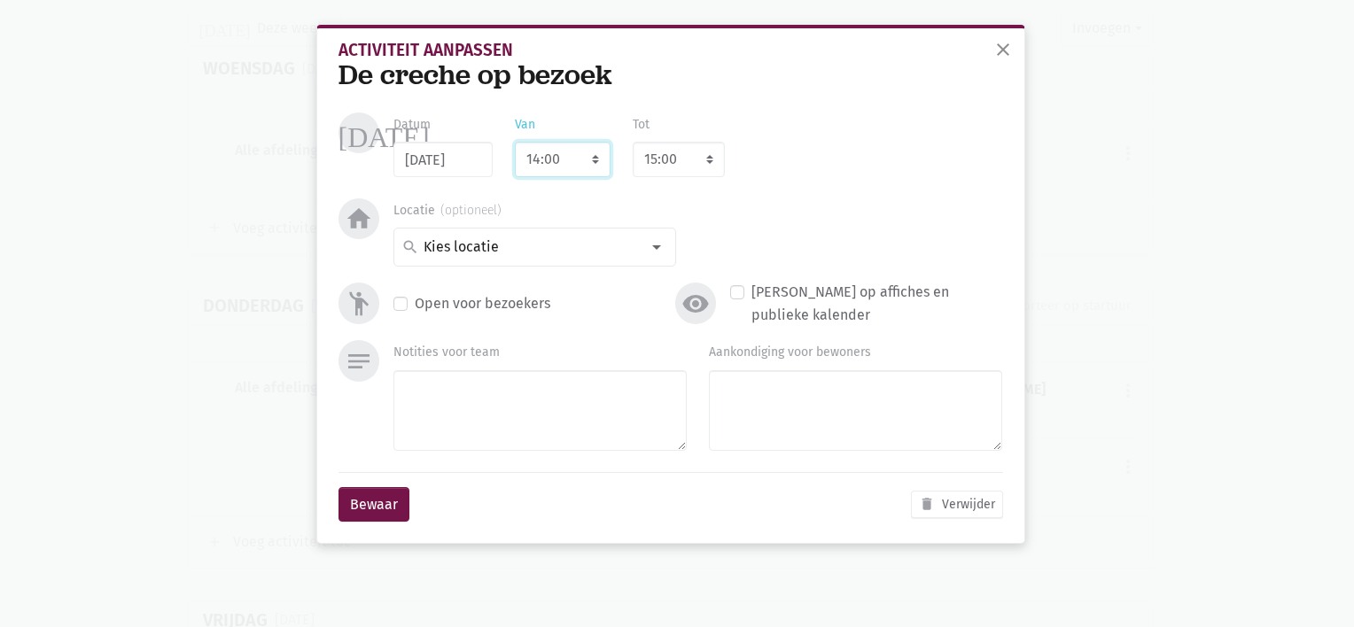
click at [531, 159] on select "7:00 7:15 7:30 7:45 8:00 8:15 8:30 8:45 9:00 9:15 9:30 9:45 10:00 10:15 10:30 1…" at bounding box center [563, 159] width 96 height 35
select select "10:00"
click at [515, 142] on select "7:00 7:15 7:30 7:45 8:00 8:15 8:30 8:45 9:00 9:15 9:30 9:45 10:00 10:15 10:30 1…" at bounding box center [563, 159] width 96 height 35
click at [708, 155] on select "8:00 8:15 8:30 8:45 9:00 9:15 9:30 9:45 10:00 10:15 10:30 10:45 11:00 11:15 11:…" at bounding box center [679, 159] width 92 height 35
select select "11:00"
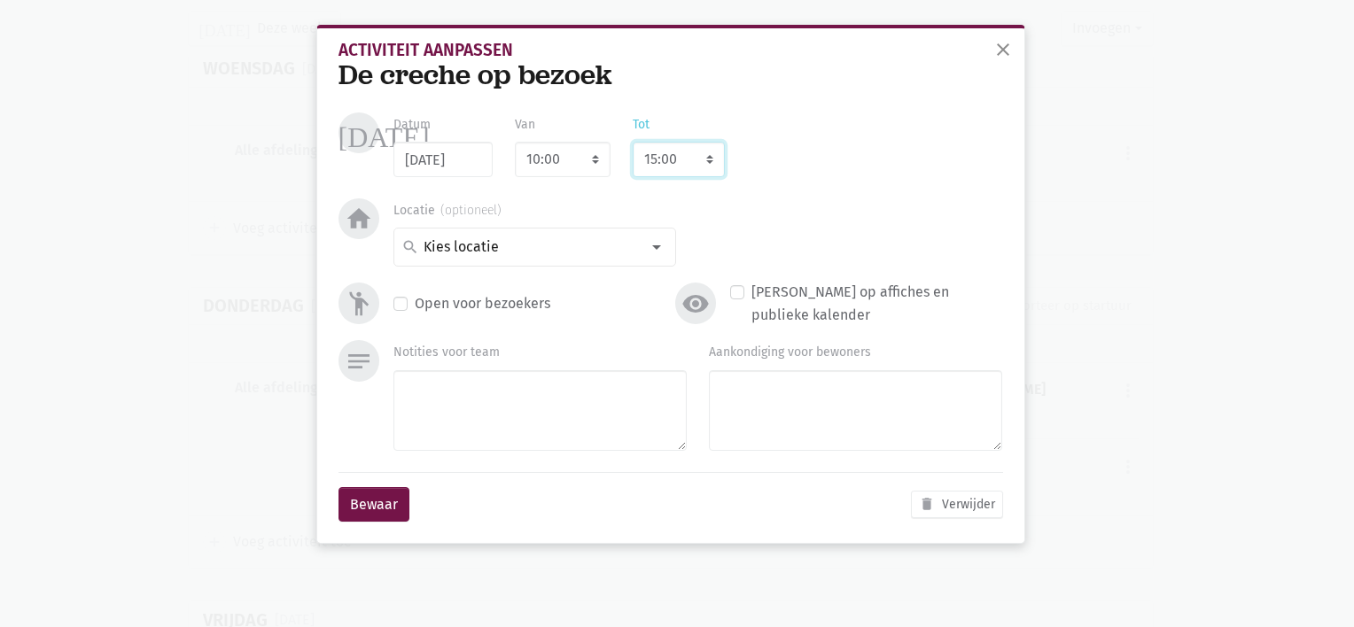
click at [633, 142] on select "8:00 8:15 8:30 8:45 9:00 9:15 9:30 9:45 10:00 10:15 10:30 10:45 11:00 11:15 11:…" at bounding box center [679, 159] width 92 height 35
click at [365, 509] on button "Bewaar" at bounding box center [373, 504] width 71 height 35
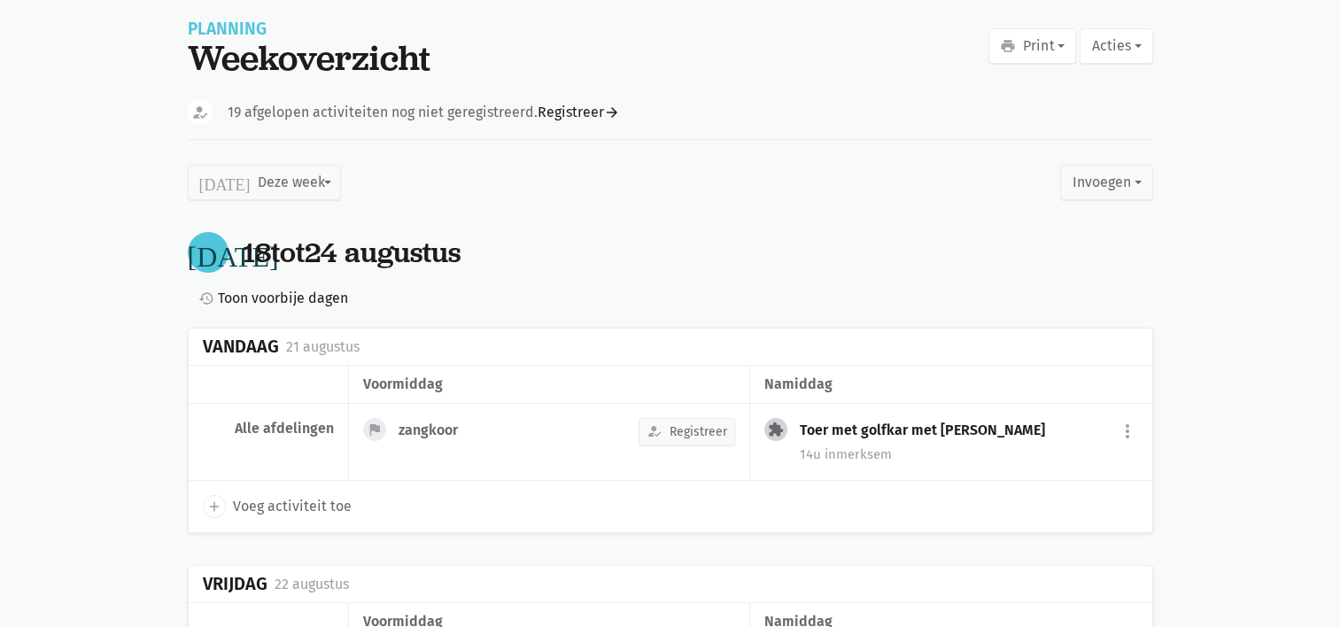
scroll to position [138, 0]
